Goal: Complete application form

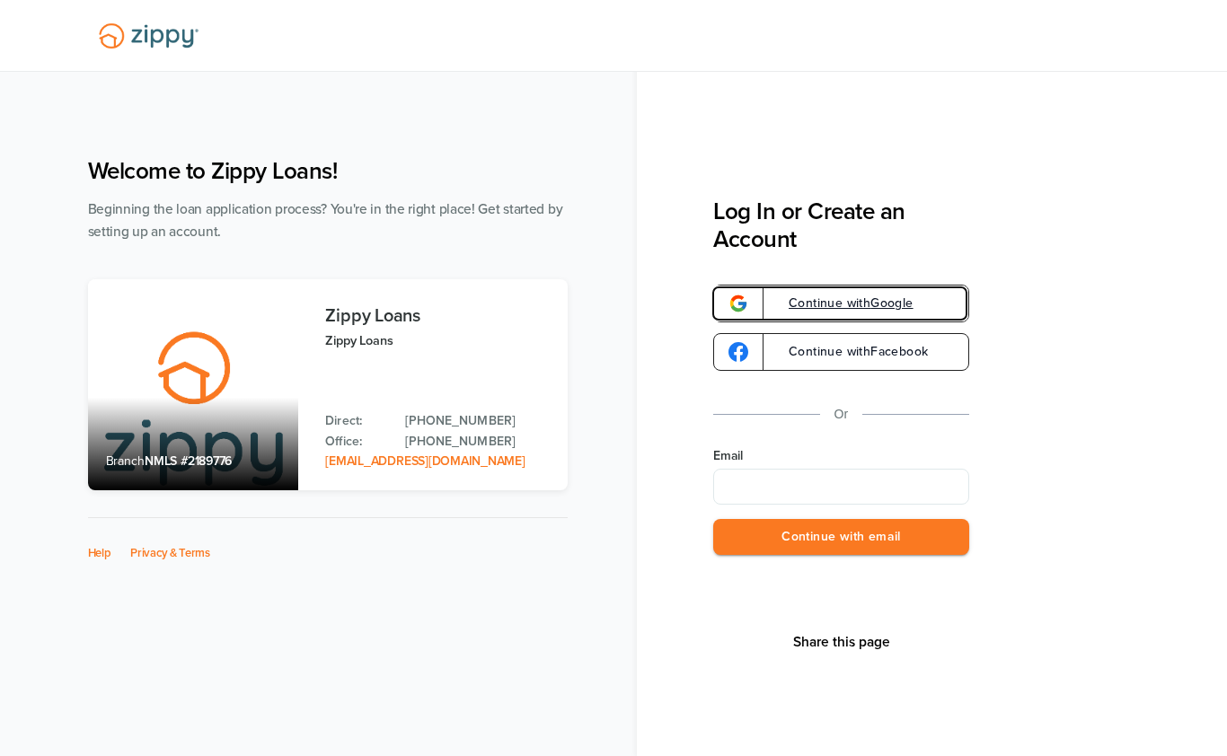
click at [911, 307] on span "Continue with Google" at bounding box center [842, 303] width 143 height 13
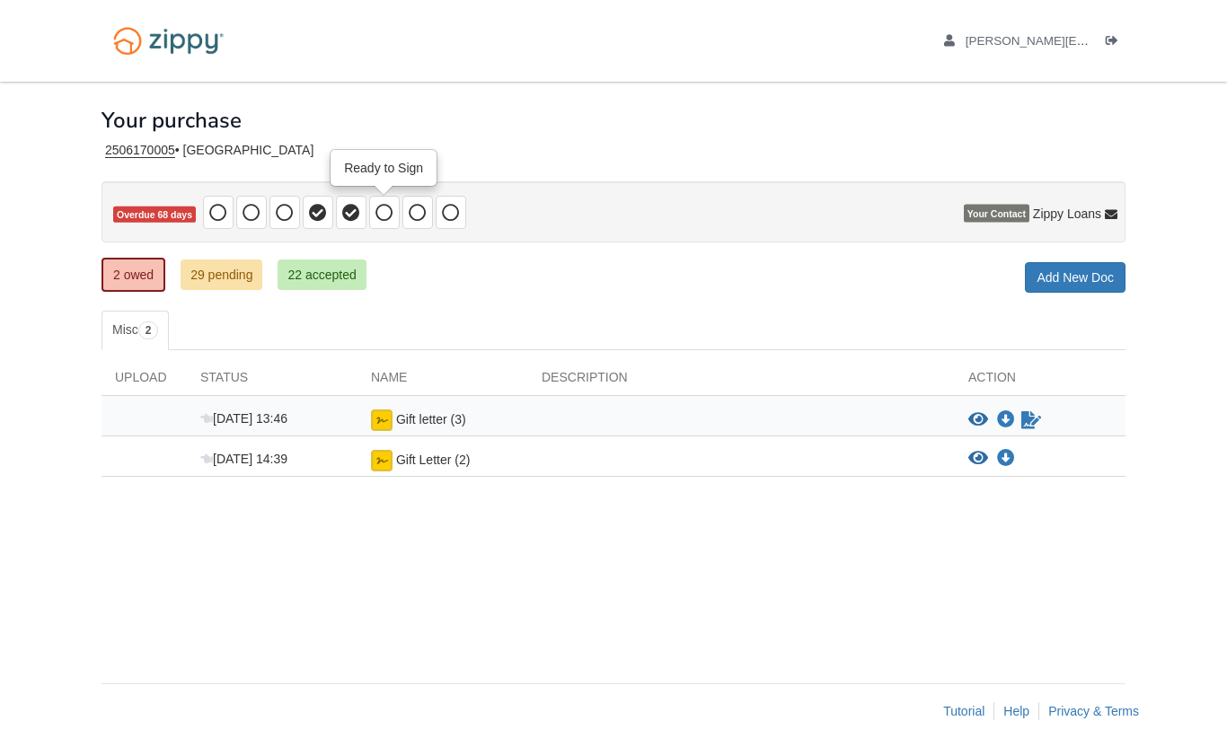
click at [383, 204] on icon at bounding box center [384, 213] width 18 height 18
click at [418, 213] on icon at bounding box center [418, 213] width 18 height 18
click at [437, 215] on span at bounding box center [451, 212] width 31 height 33
click at [379, 216] on icon at bounding box center [384, 213] width 18 height 18
click at [353, 208] on icon at bounding box center [351, 213] width 18 height 18
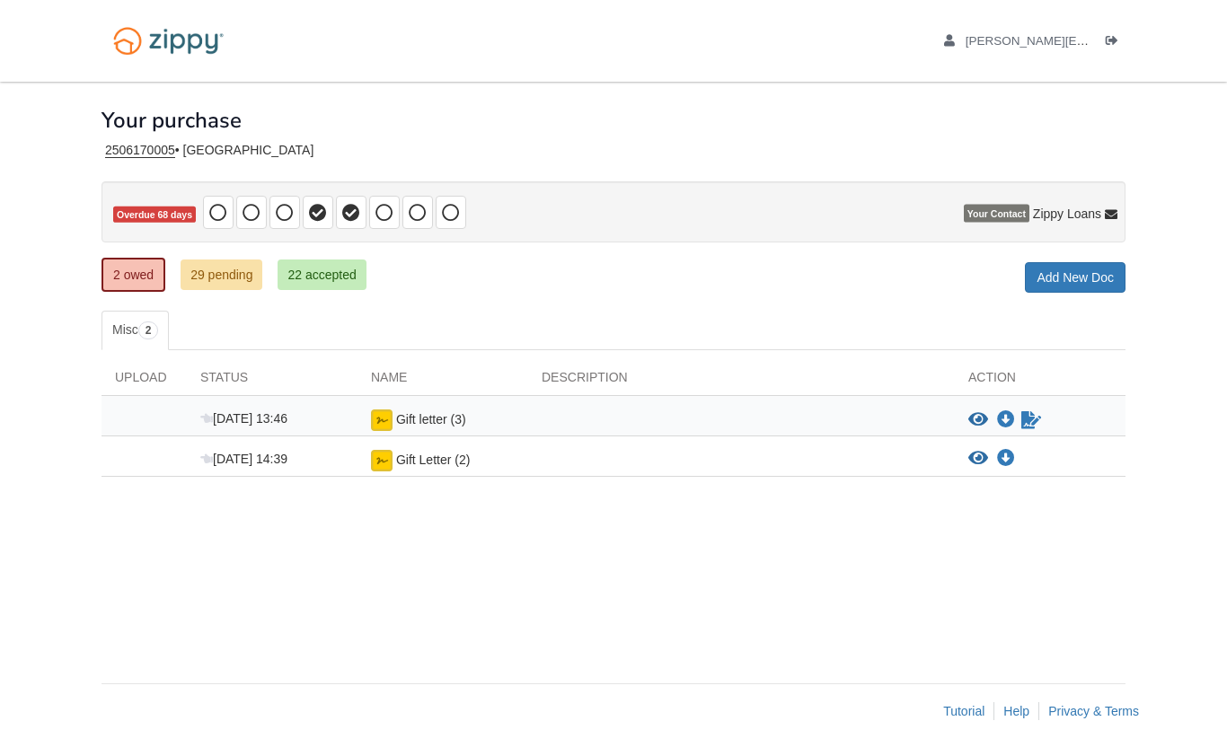
click at [246, 276] on link "29 pending" at bounding box center [222, 275] width 82 height 31
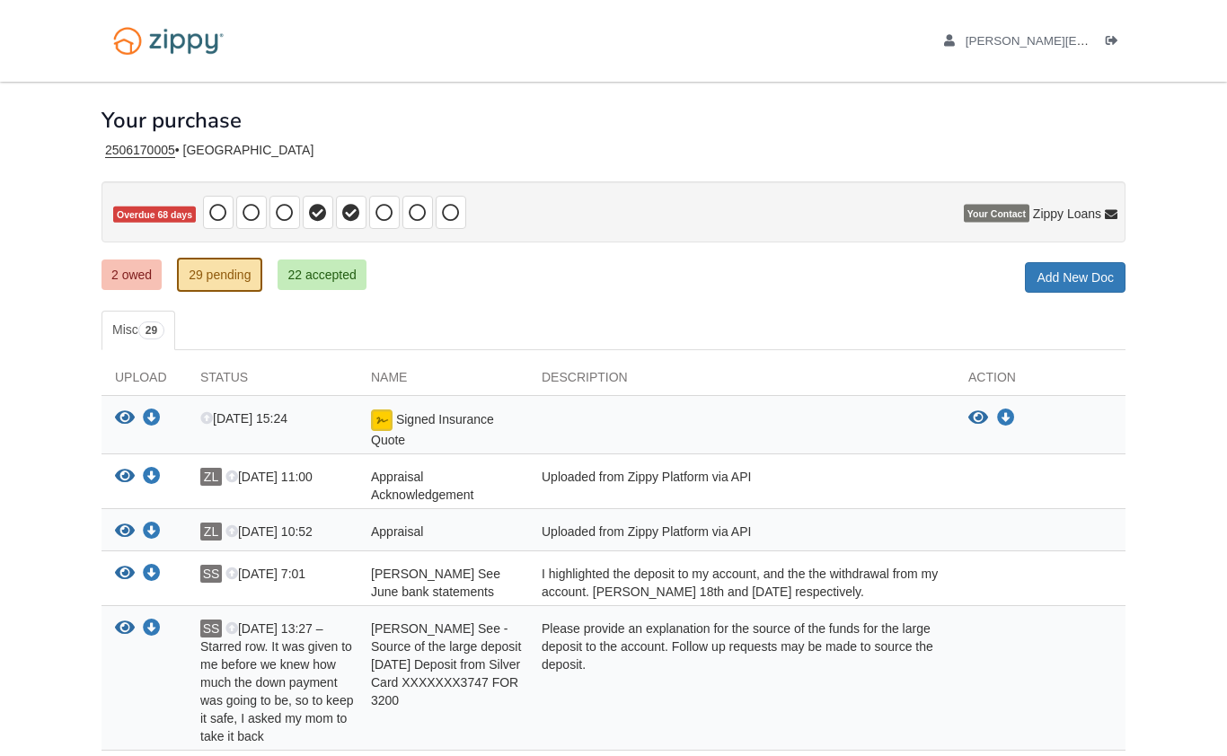
click at [142, 283] on link "2 owed" at bounding box center [132, 275] width 60 height 31
